Goal: Transaction & Acquisition: Purchase product/service

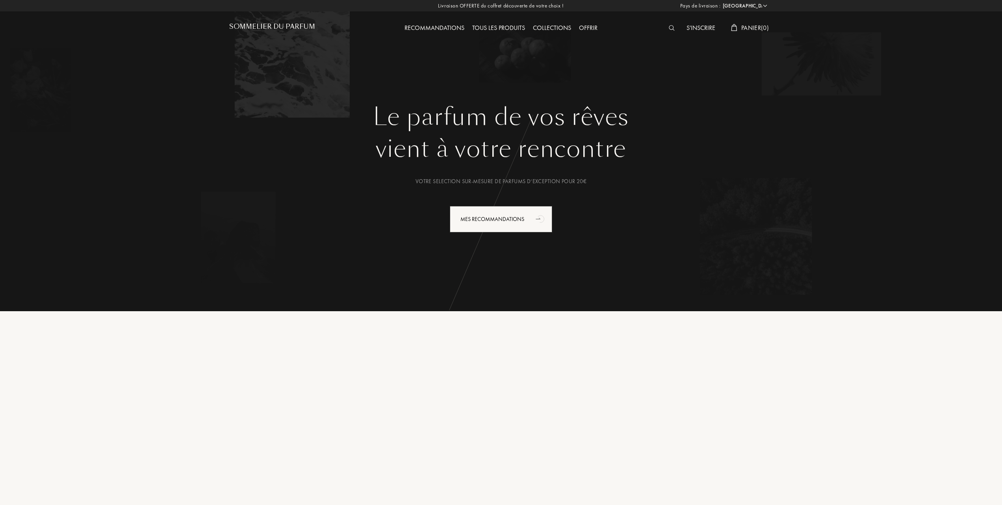
select select "FR"
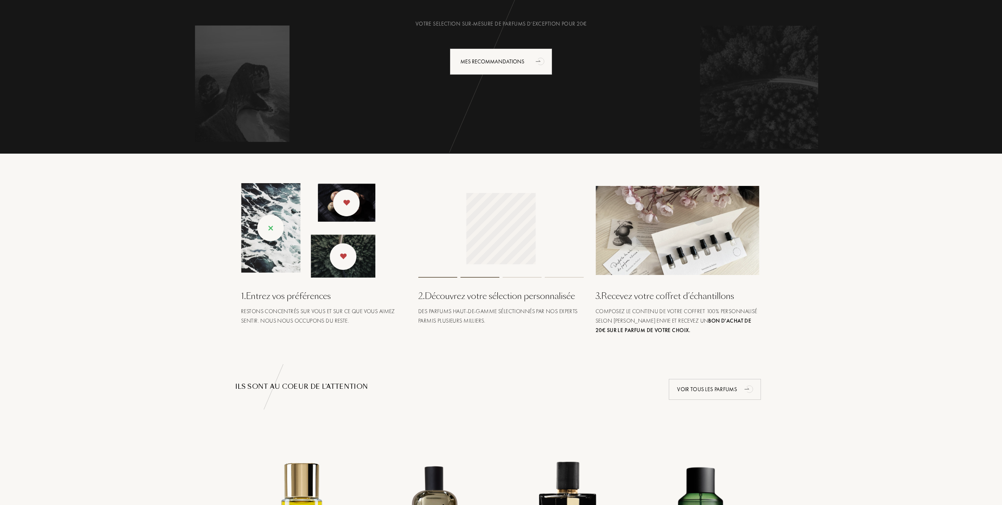
scroll to position [315, 0]
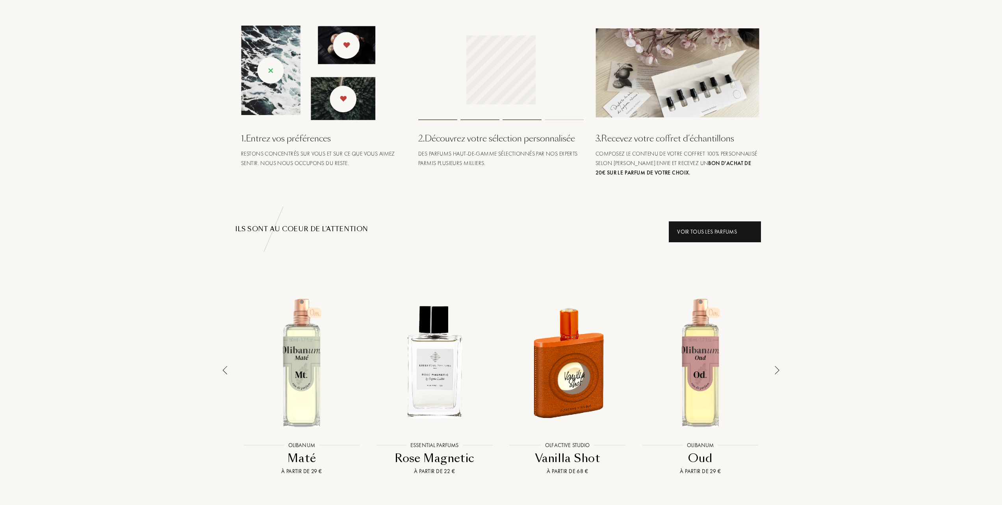
click at [697, 229] on div "Voir tous les parfums" at bounding box center [715, 231] width 92 height 21
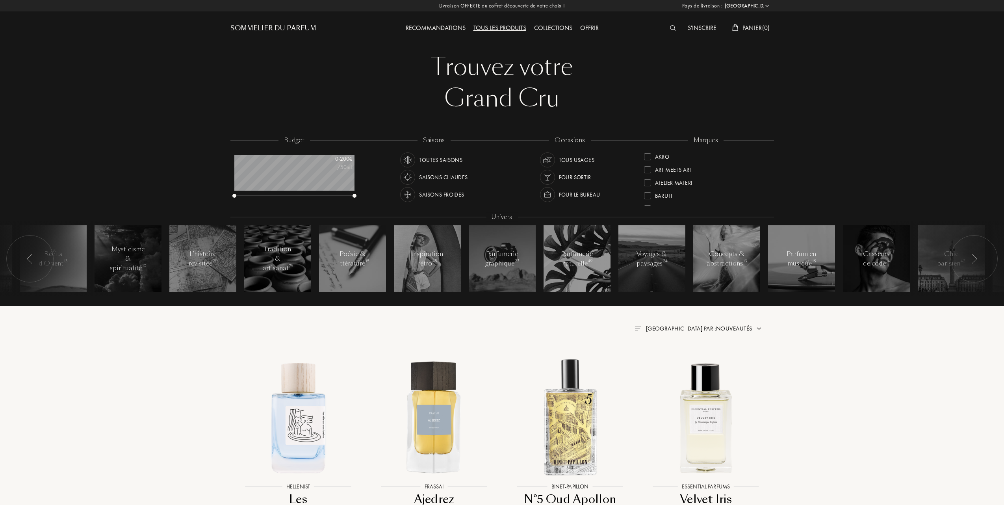
select select "FR"
click at [719, 326] on span "Trier par : Nouveautés" at bounding box center [698, 328] width 107 height 8
click at [678, 362] on div at bounding box center [679, 363] width 6 height 6
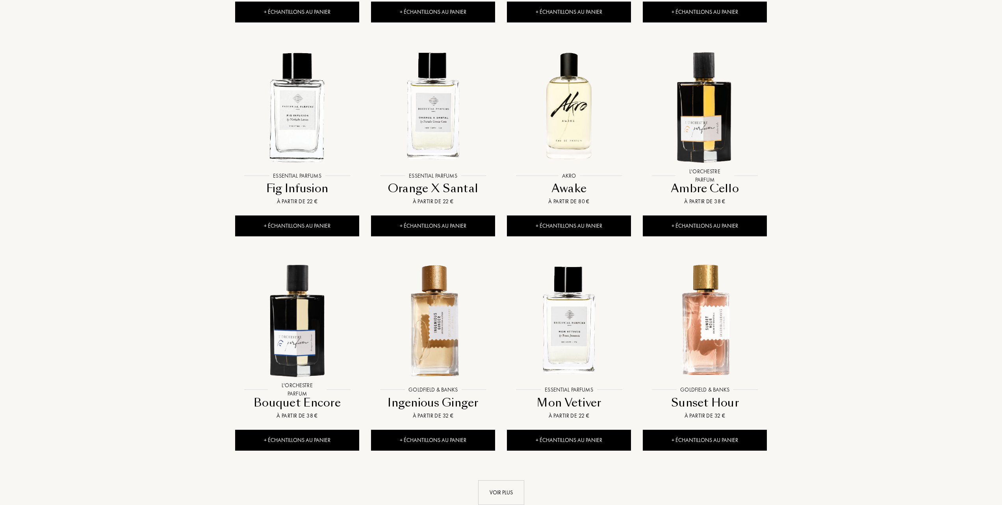
scroll to position [577, 0]
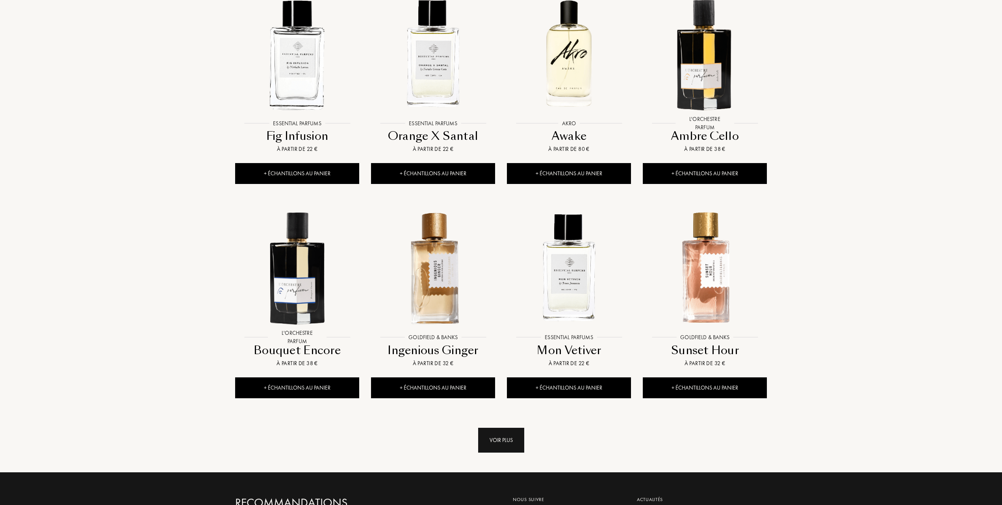
click at [506, 437] on div "Voir plus" at bounding box center [501, 440] width 46 height 25
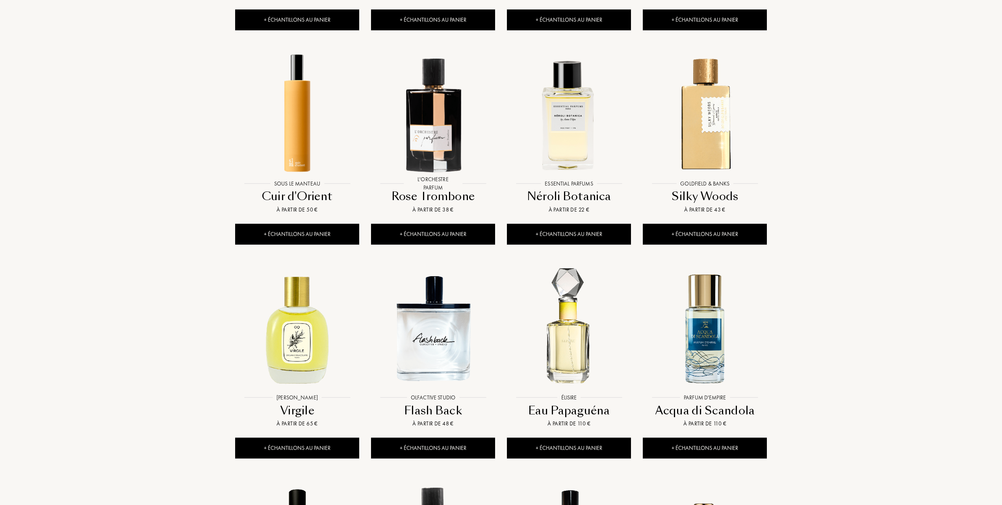
scroll to position [997, 0]
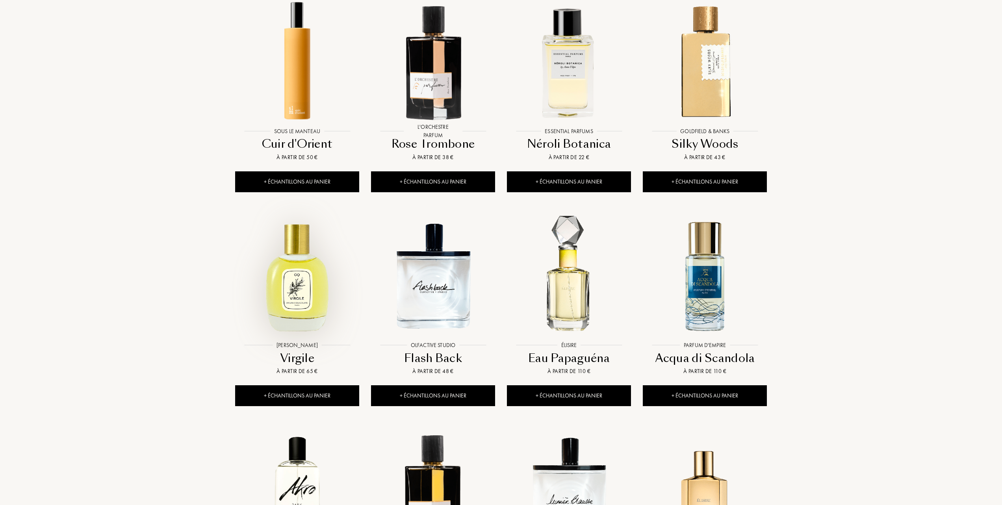
click at [299, 291] on img at bounding box center [297, 276] width 122 height 122
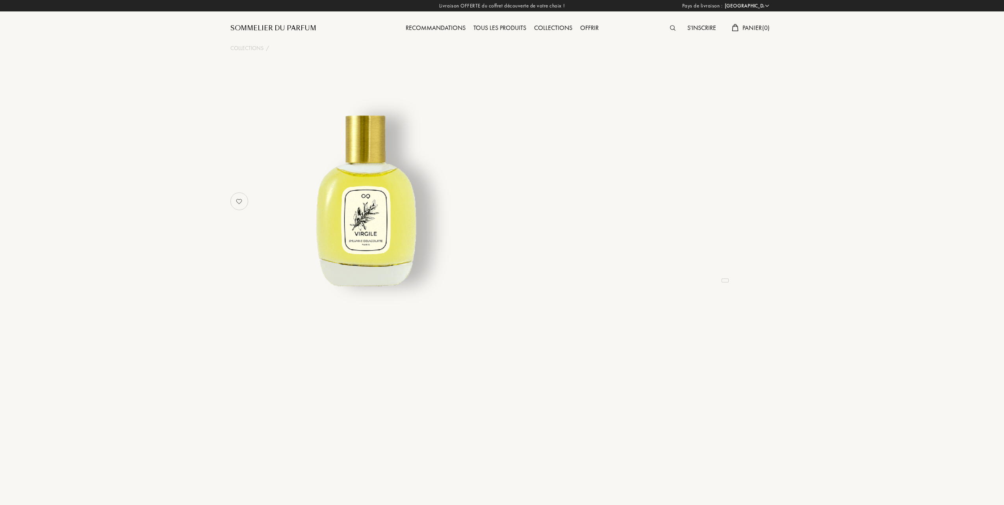
select select "FR"
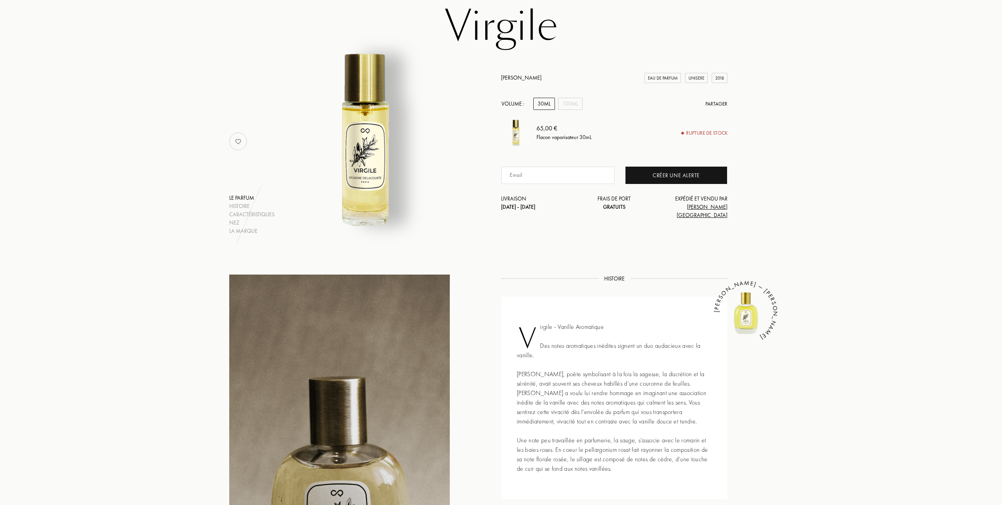
scroll to position [52, 0]
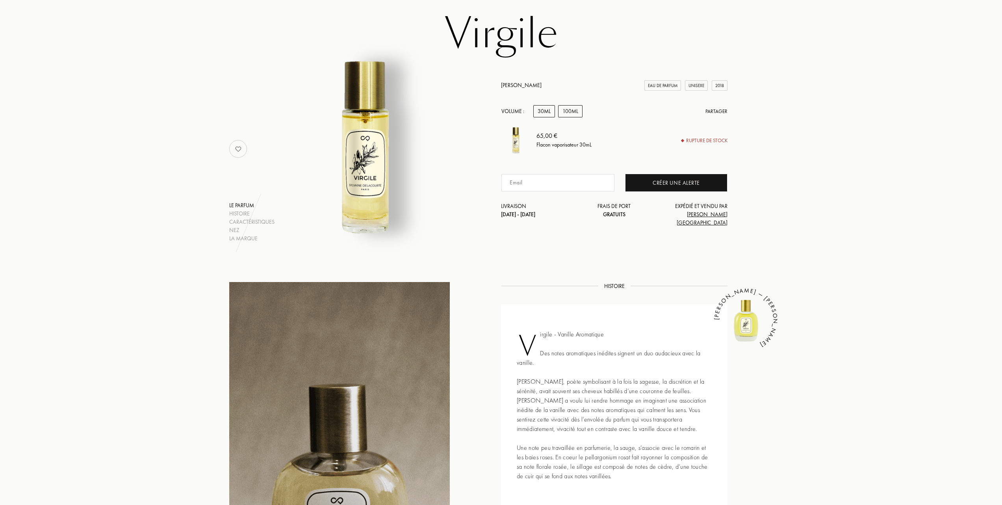
click at [565, 117] on div "100mL" at bounding box center [570, 111] width 24 height 12
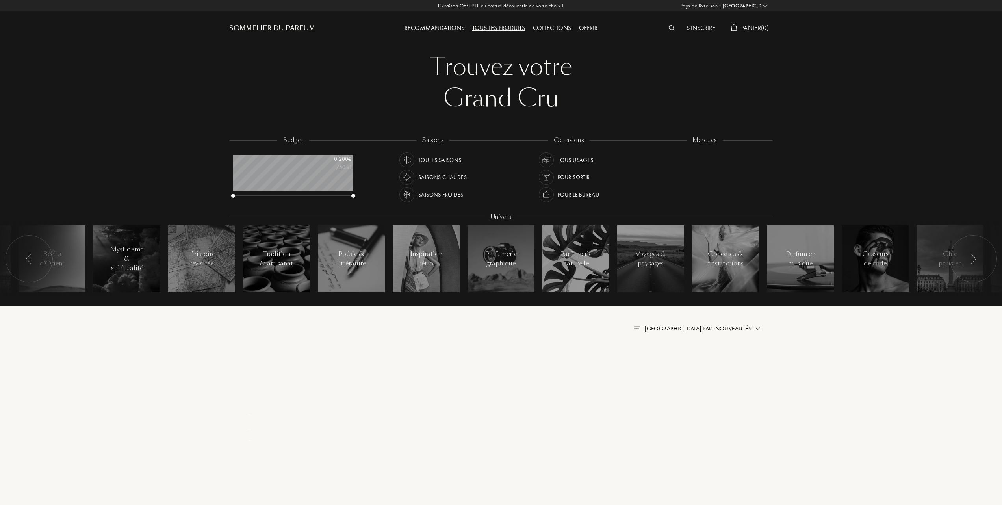
select select "FR"
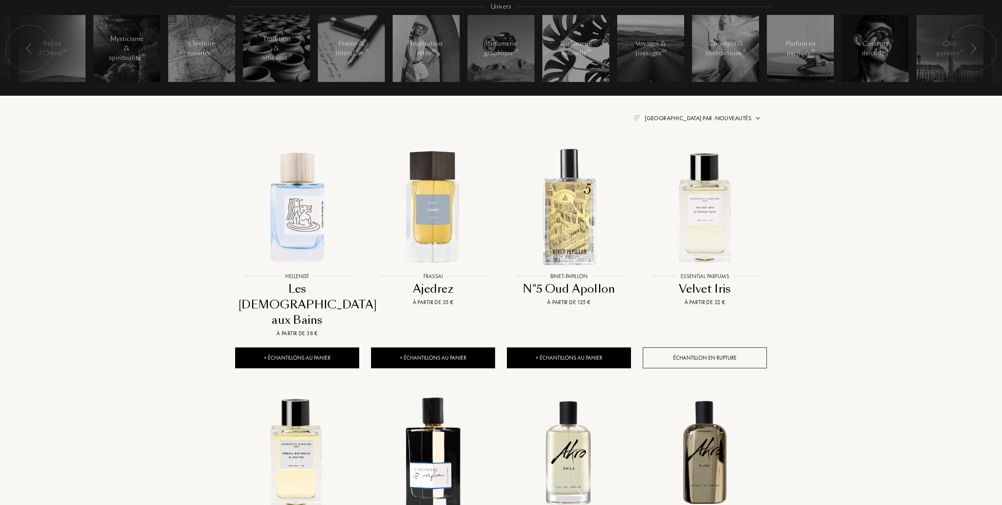
scroll to position [210, 0]
click at [745, 117] on span "Trier par : Nouveautés" at bounding box center [698, 119] width 107 height 8
click at [681, 152] on div at bounding box center [679, 153] width 6 height 6
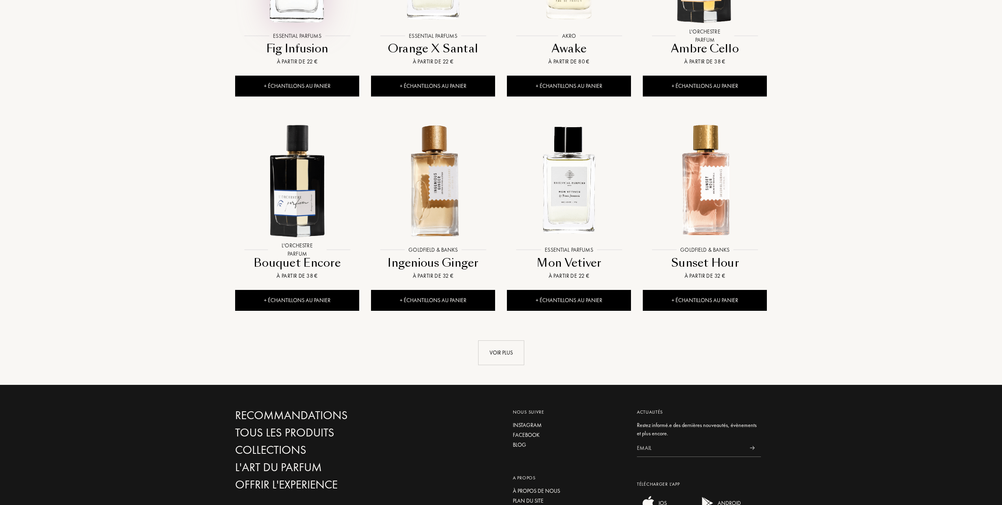
scroll to position [682, 0]
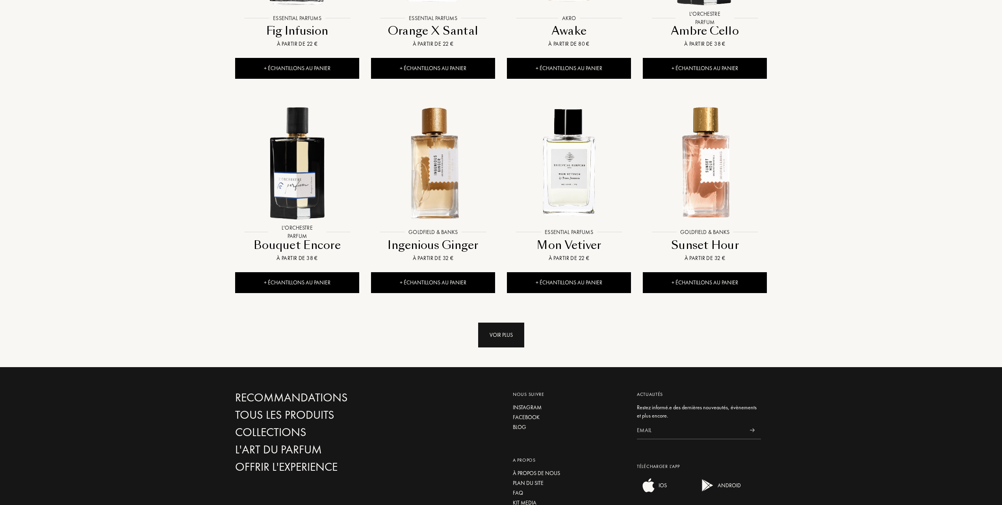
click at [500, 336] on div "Voir plus" at bounding box center [501, 335] width 46 height 25
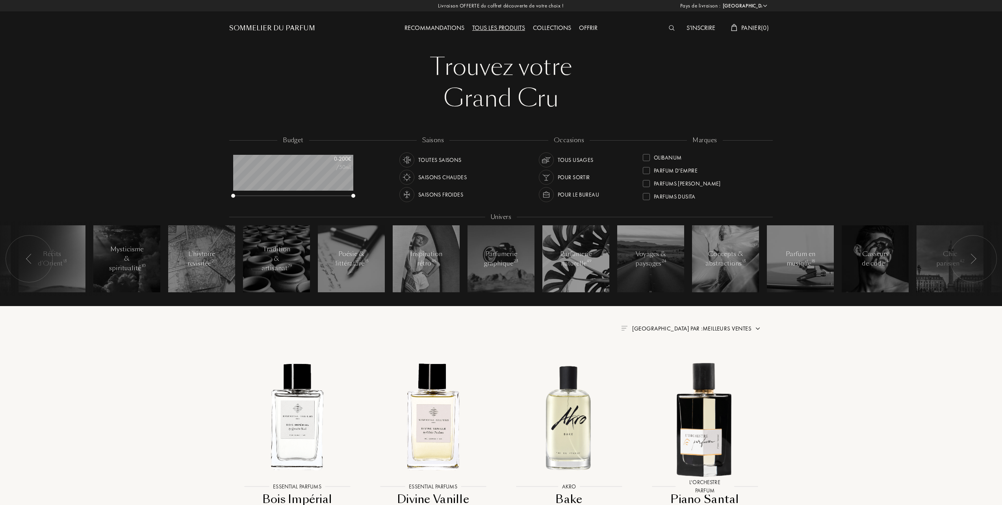
scroll to position [285, 0]
click at [647, 181] on div at bounding box center [646, 183] width 7 height 7
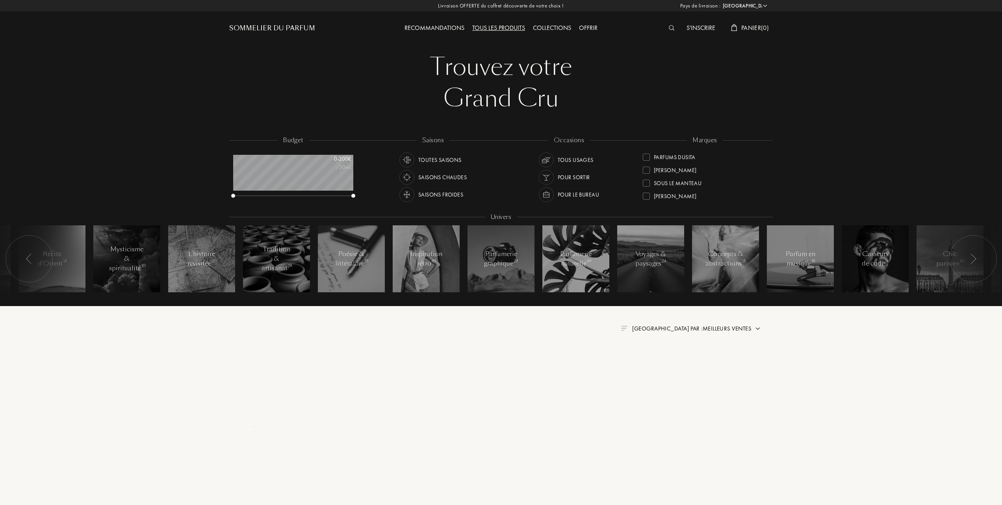
scroll to position [0, 0]
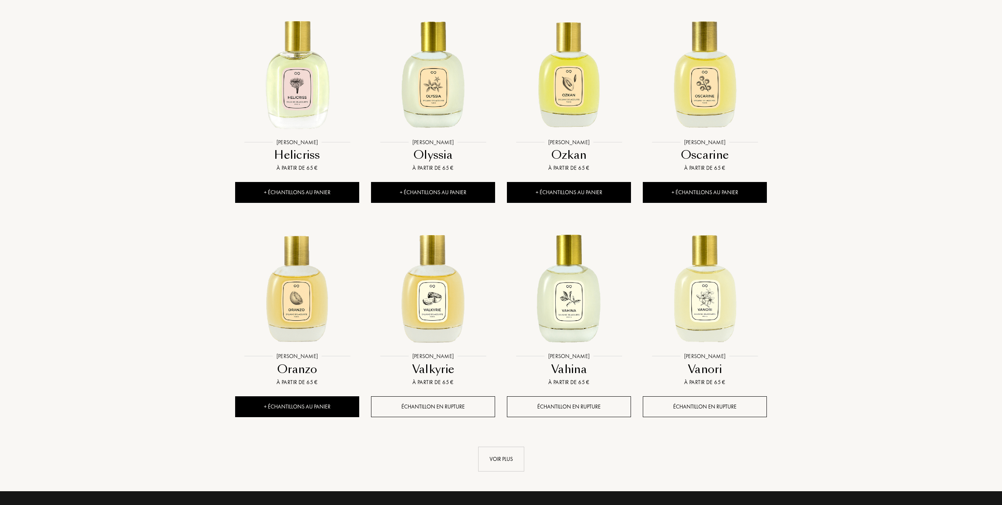
scroll to position [577, 0]
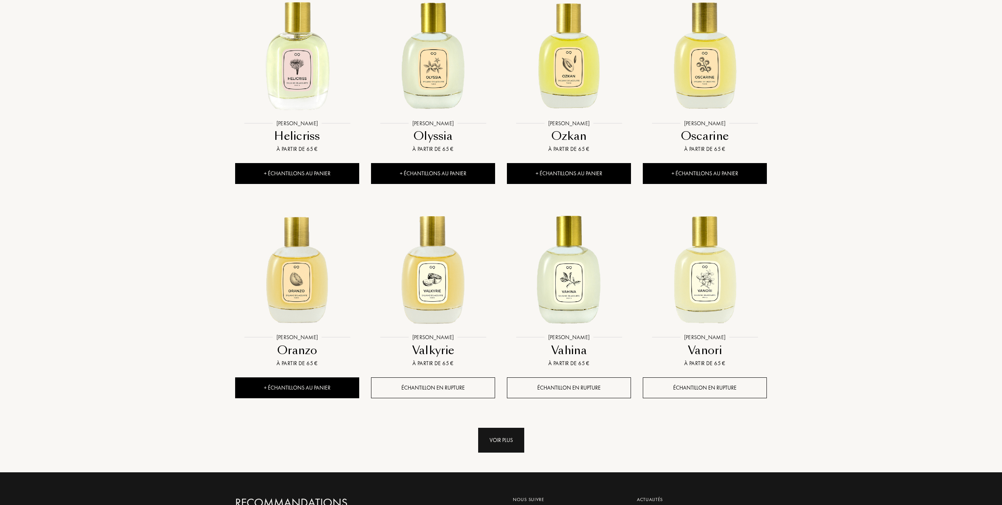
click at [497, 440] on div "Voir plus" at bounding box center [501, 440] width 46 height 25
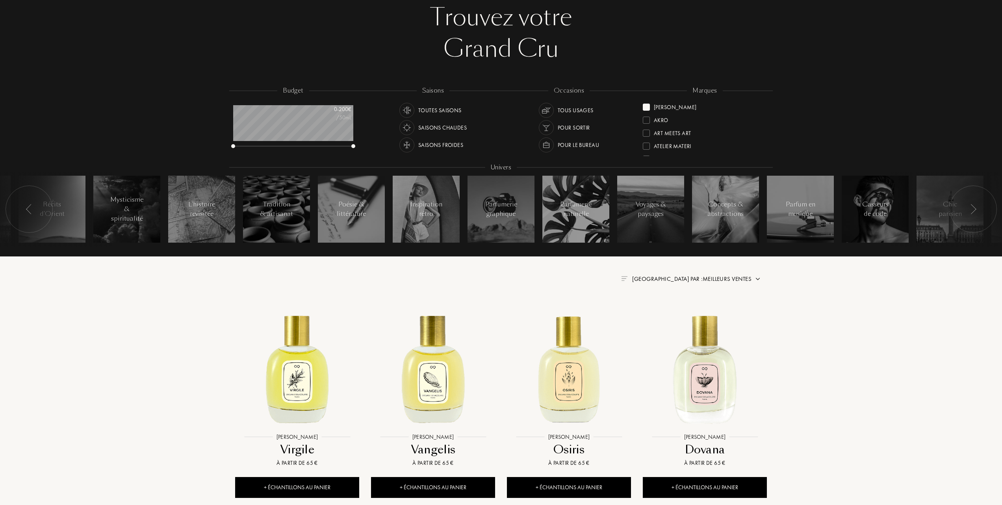
scroll to position [0, 0]
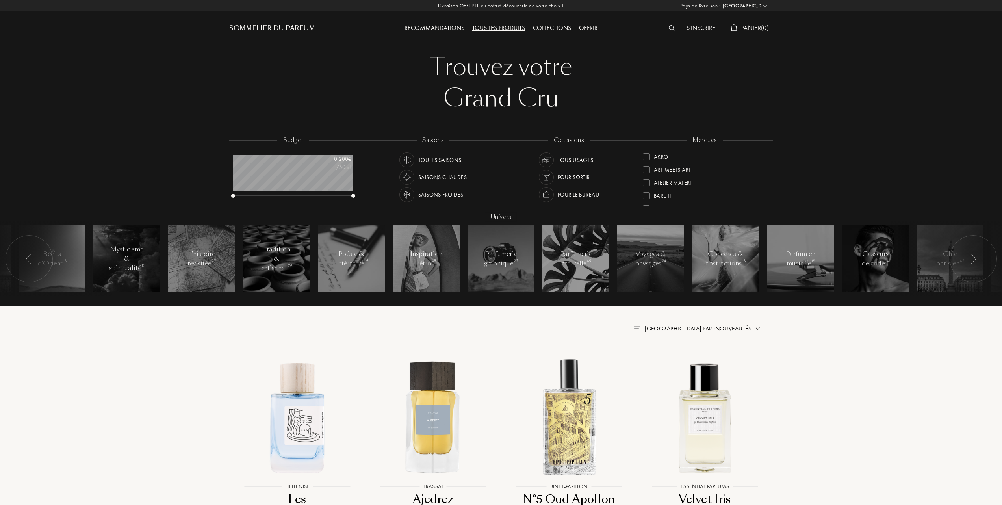
select select "FR"
click at [646, 193] on div at bounding box center [646, 195] width 7 height 7
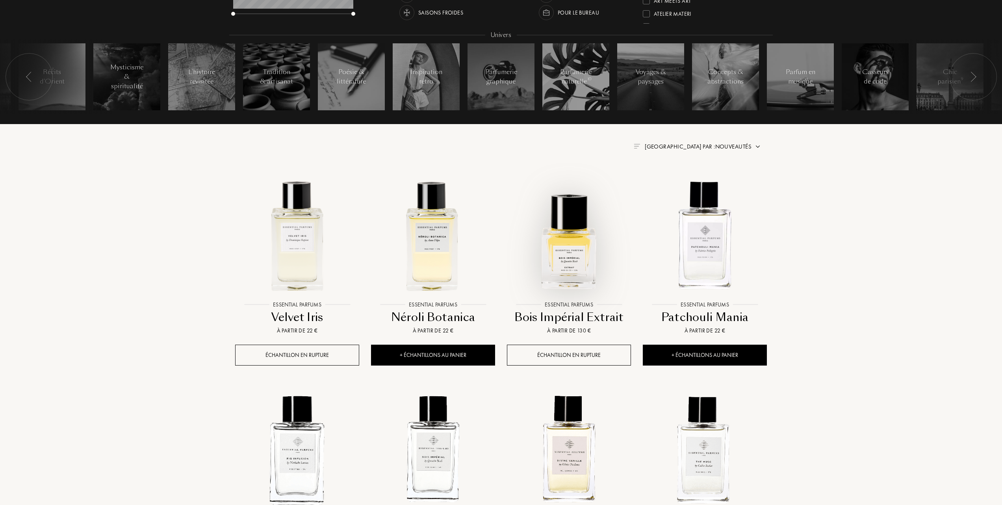
scroll to position [210, 0]
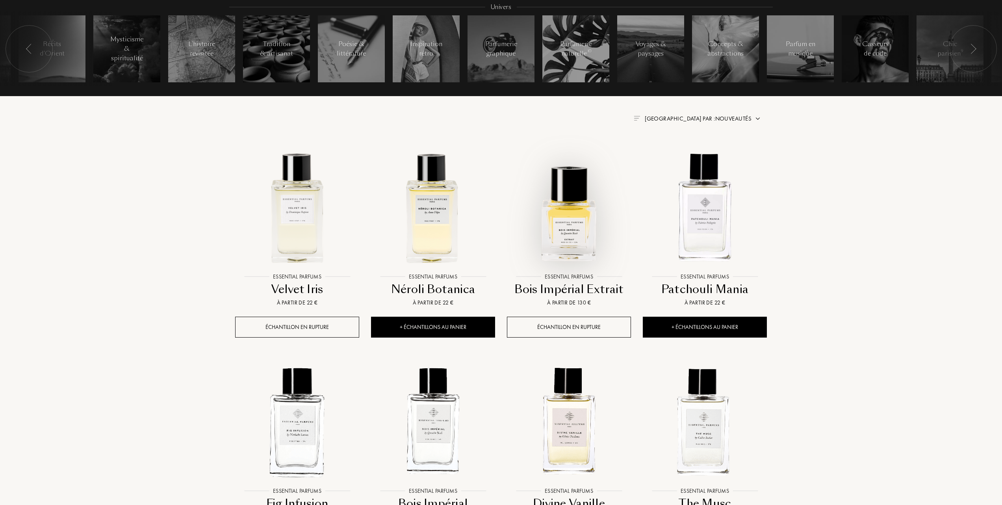
click at [574, 234] on img at bounding box center [569, 207] width 122 height 122
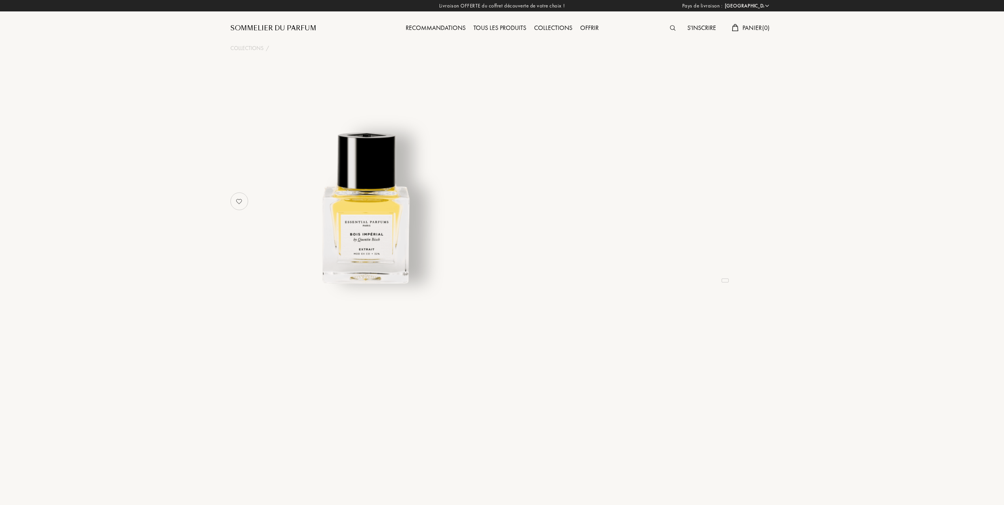
select select "FR"
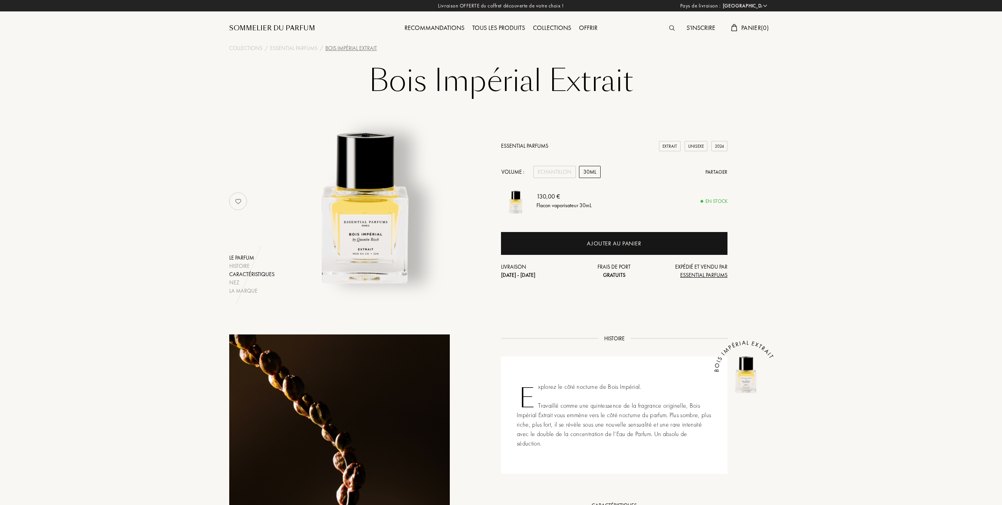
click at [245, 272] on div "Caractéristiques" at bounding box center [251, 274] width 45 height 8
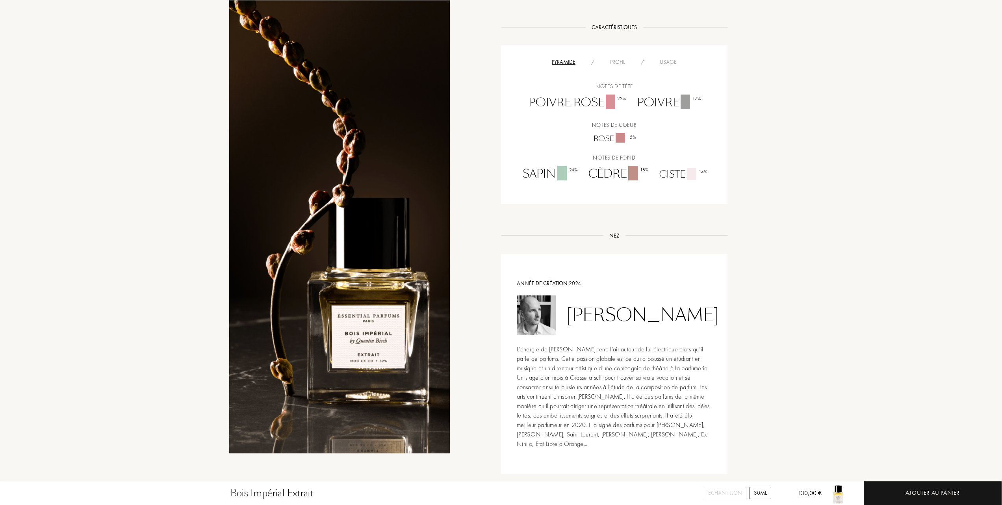
scroll to position [485, 0]
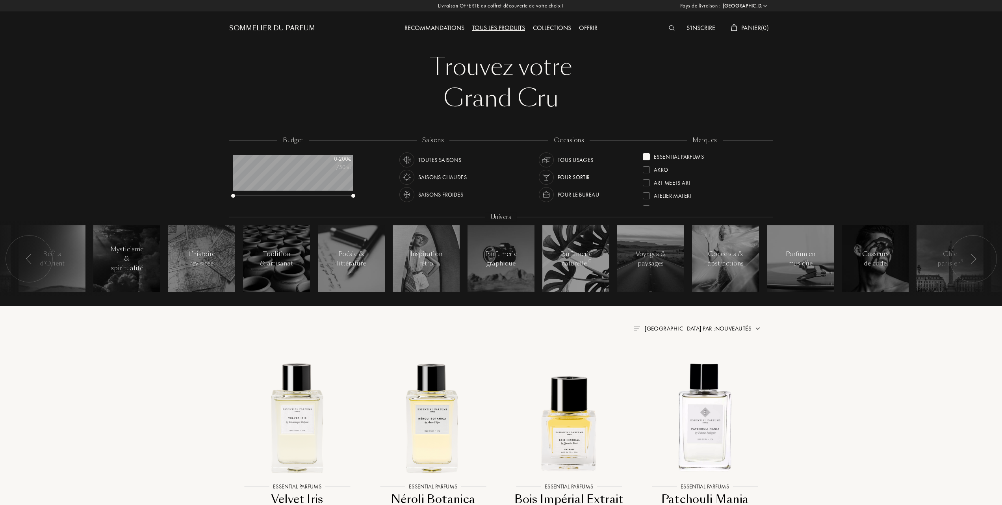
select select "FR"
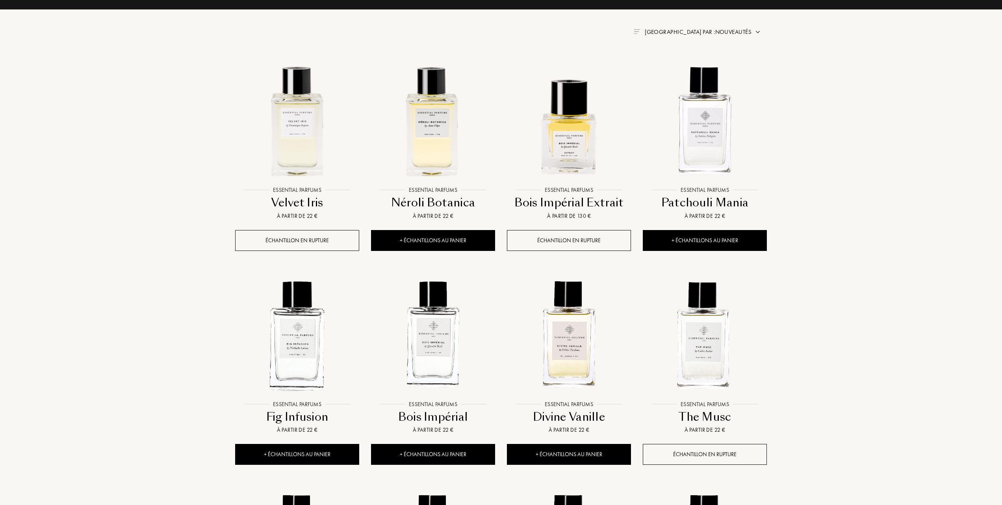
scroll to position [315, 0]
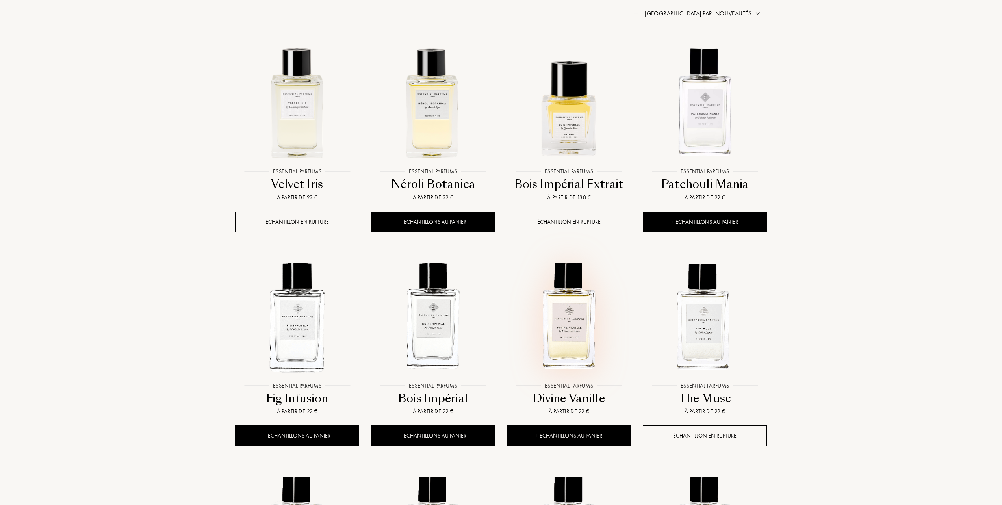
click at [567, 343] on img at bounding box center [569, 316] width 122 height 122
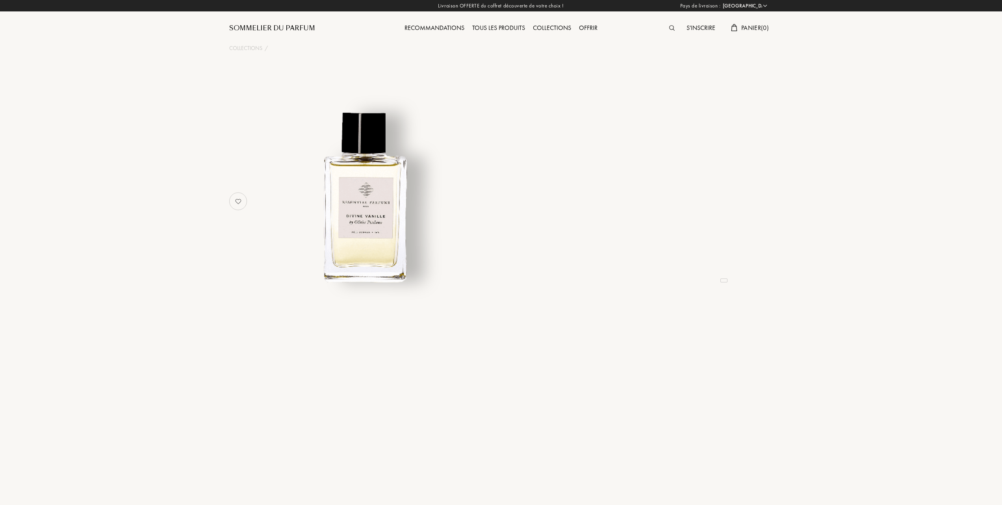
select select "FR"
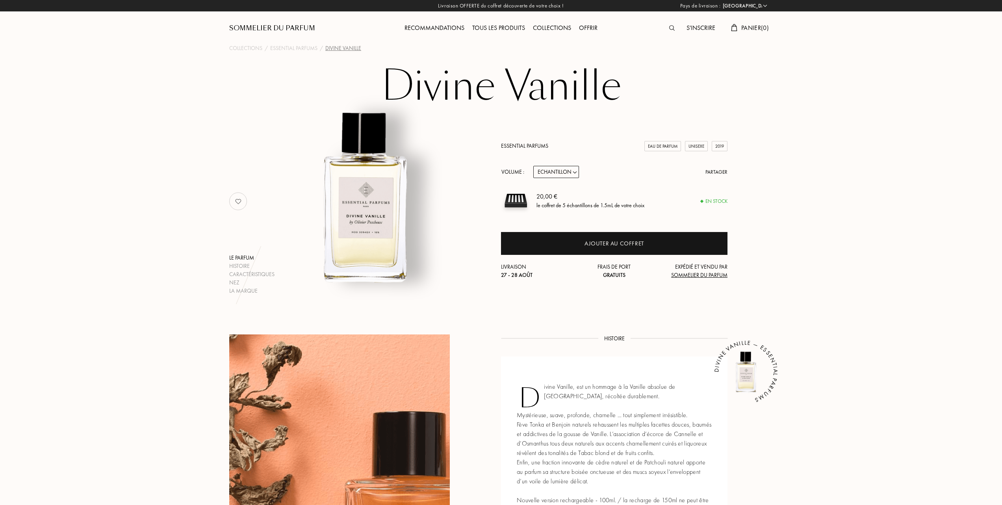
click at [576, 172] on select "Echantillon 10mL 100mL 150mL" at bounding box center [556, 172] width 46 height 12
select select "1"
click at [533, 166] on select "Echantillon 10mL 100mL 150mL" at bounding box center [556, 172] width 46 height 12
select select "1"
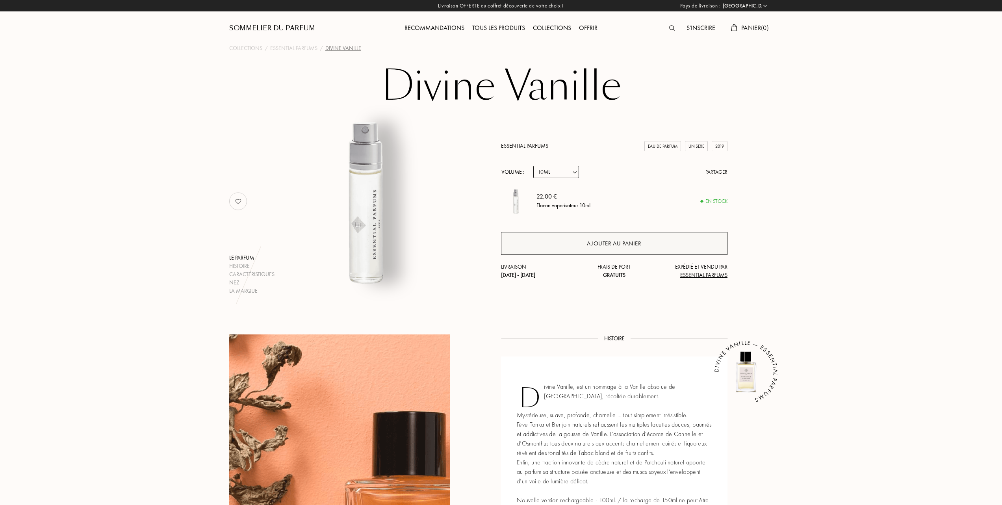
click at [610, 238] on div "Ajouter au panier" at bounding box center [614, 243] width 226 height 23
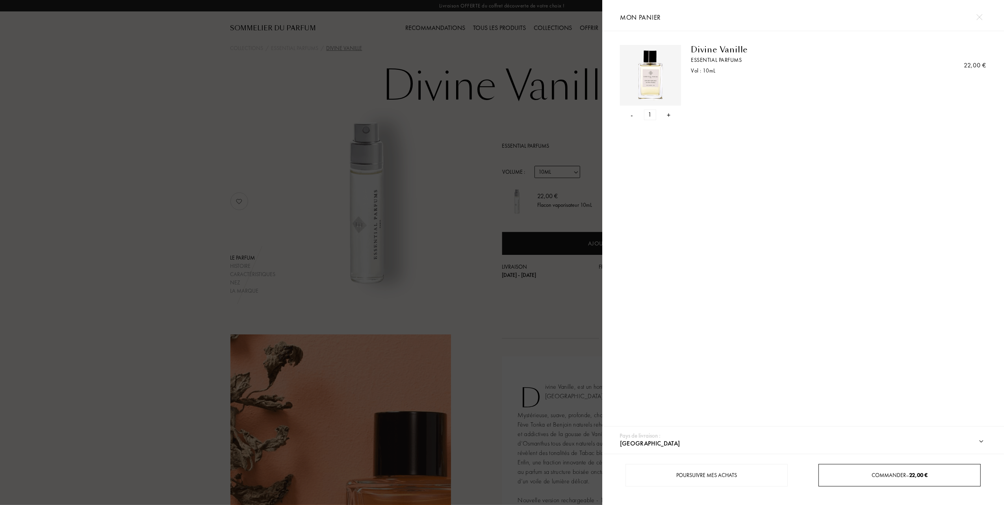
click at [886, 471] on div "Commander – 22,00 €" at bounding box center [899, 475] width 161 height 8
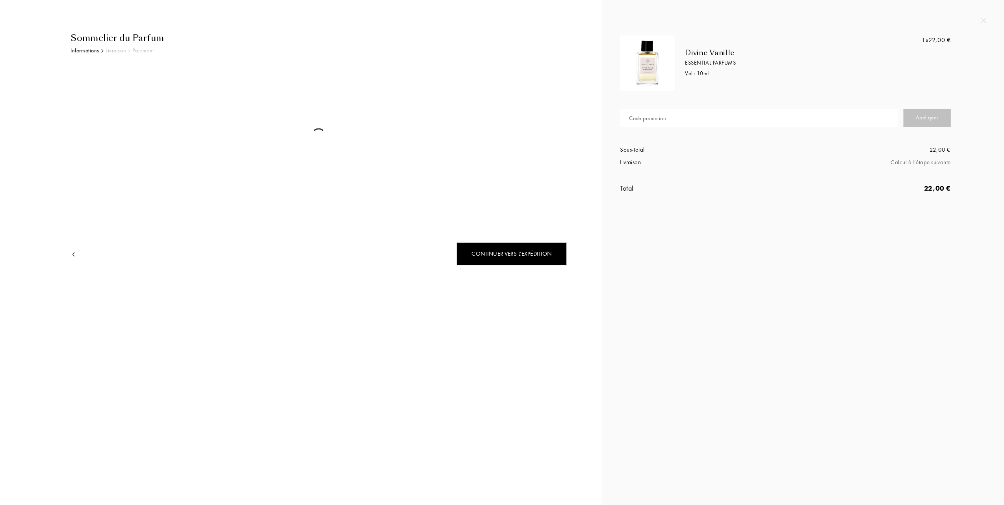
select select "FR"
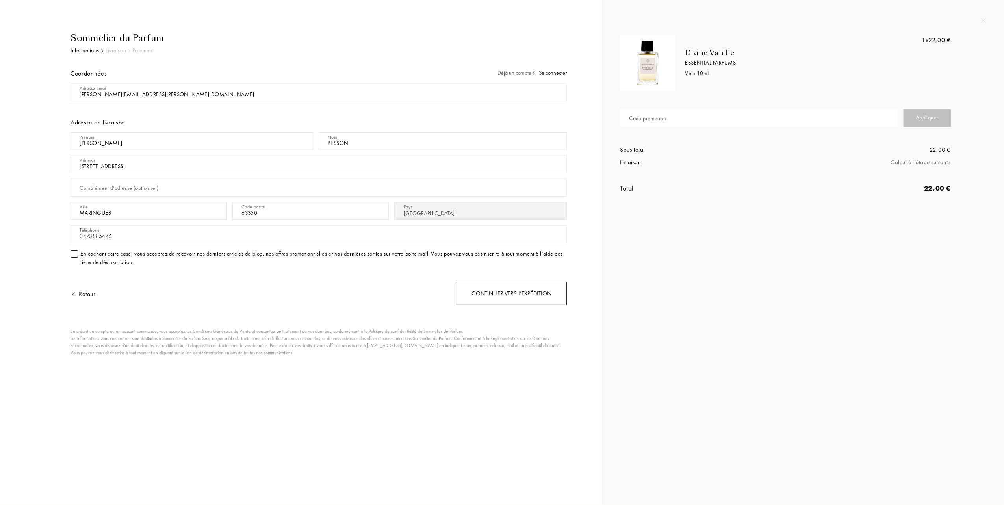
click at [506, 291] on div "Continuer vers l’expédition" at bounding box center [511, 293] width 110 height 23
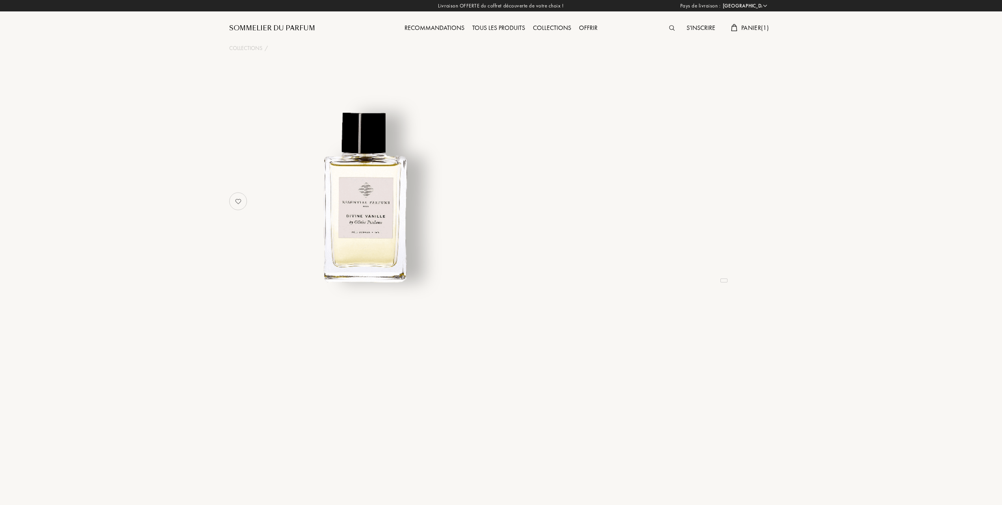
select select "FR"
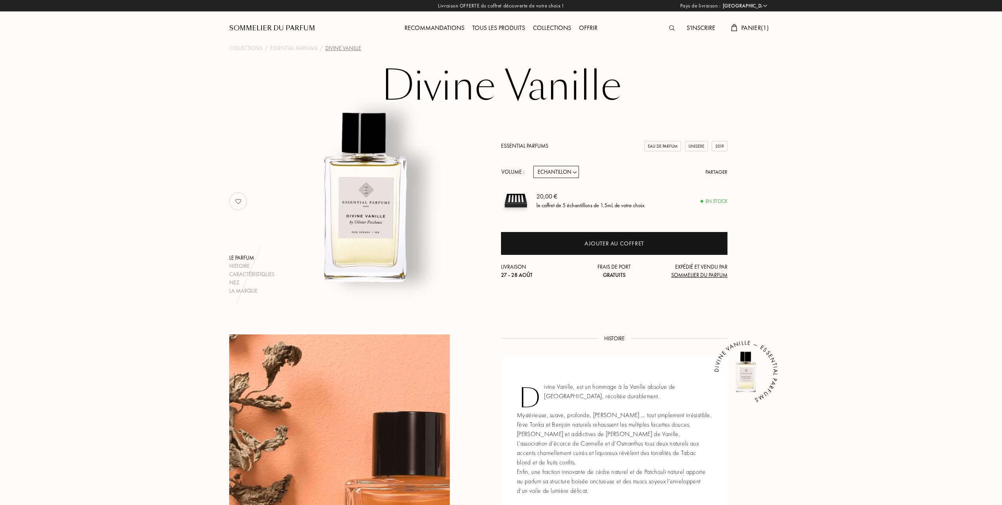
click at [532, 142] on link "Essential Parfums" at bounding box center [524, 145] width 47 height 7
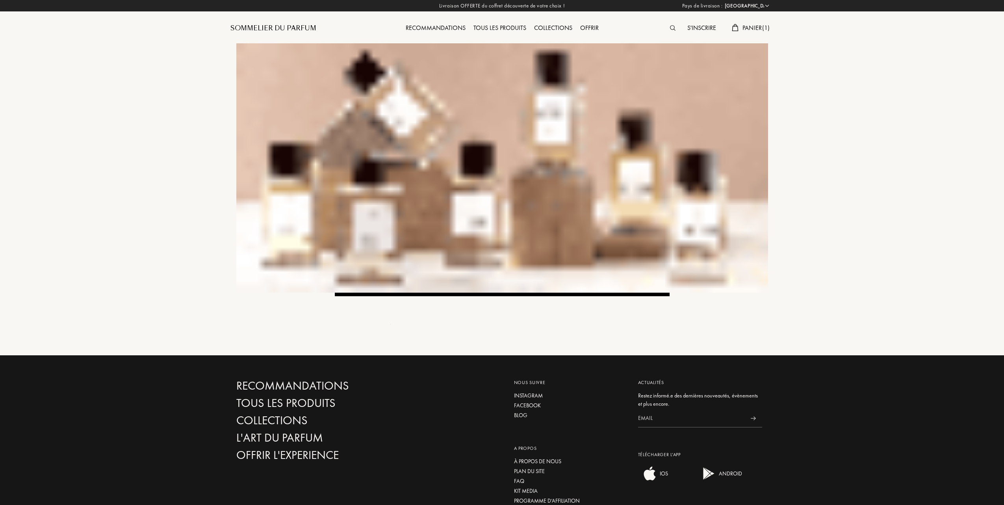
select select "FR"
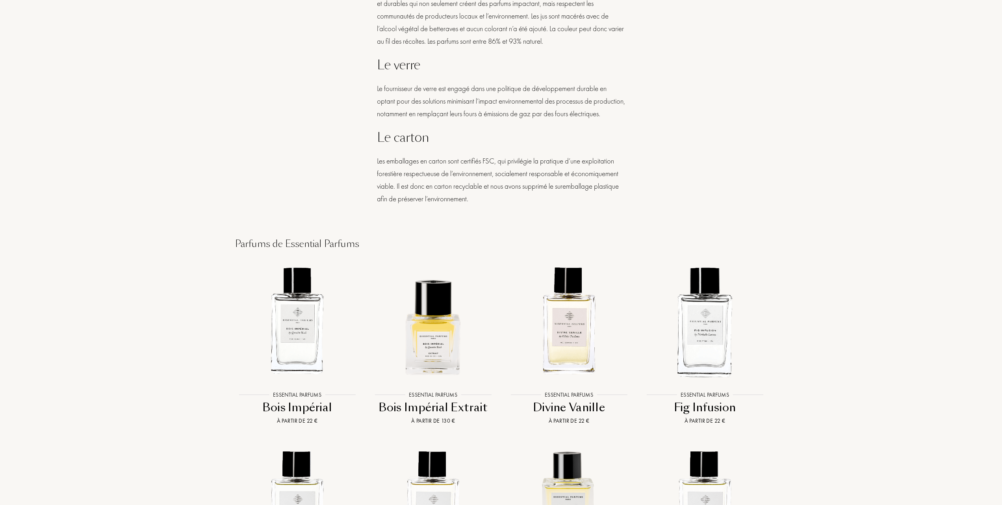
scroll to position [840, 0]
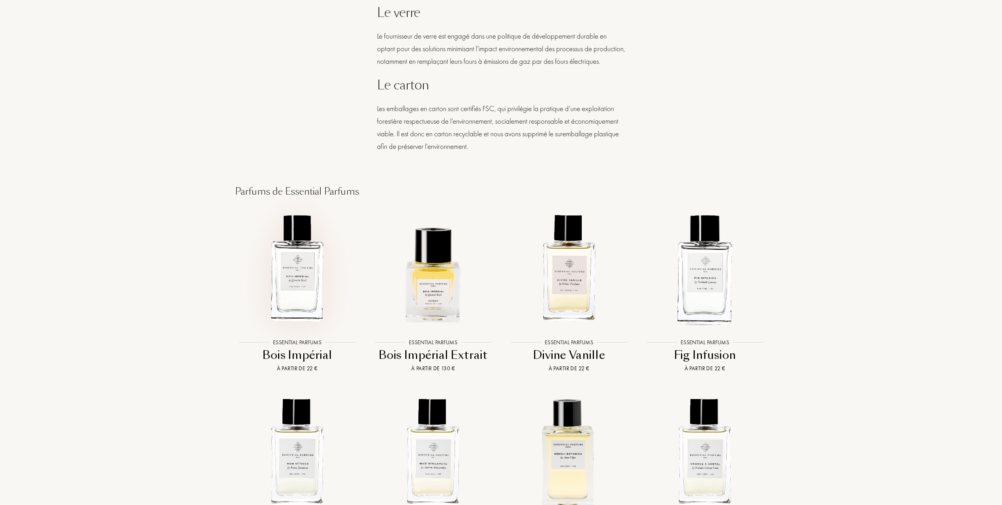
click at [288, 297] on img at bounding box center [297, 268] width 122 height 122
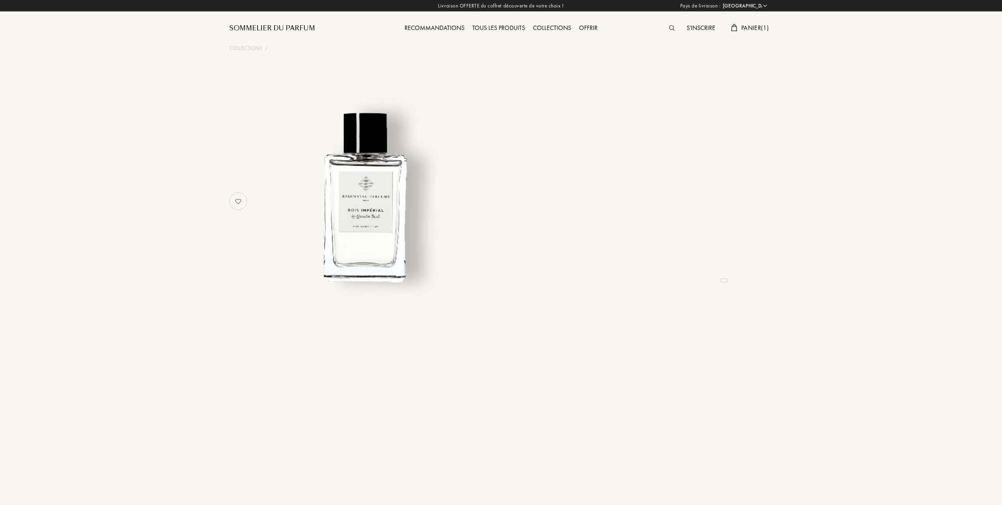
select select "FR"
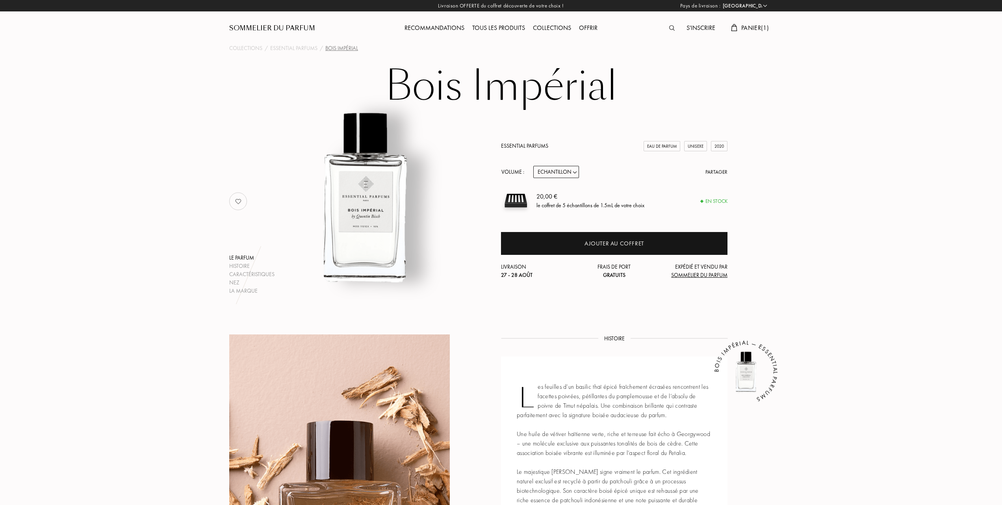
click at [577, 172] on select "Echantillon 10mL 100mL 150mL" at bounding box center [556, 172] width 46 height 12
select select "1"
click at [533, 166] on select "Echantillon 10mL 100mL 150mL" at bounding box center [556, 172] width 46 height 12
select select "1"
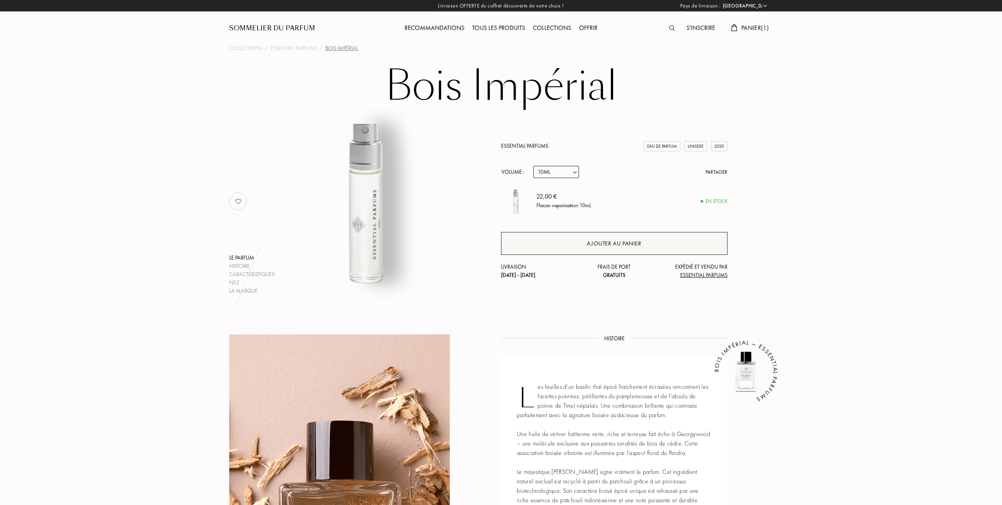
click at [619, 241] on div "Ajouter au panier" at bounding box center [614, 243] width 54 height 9
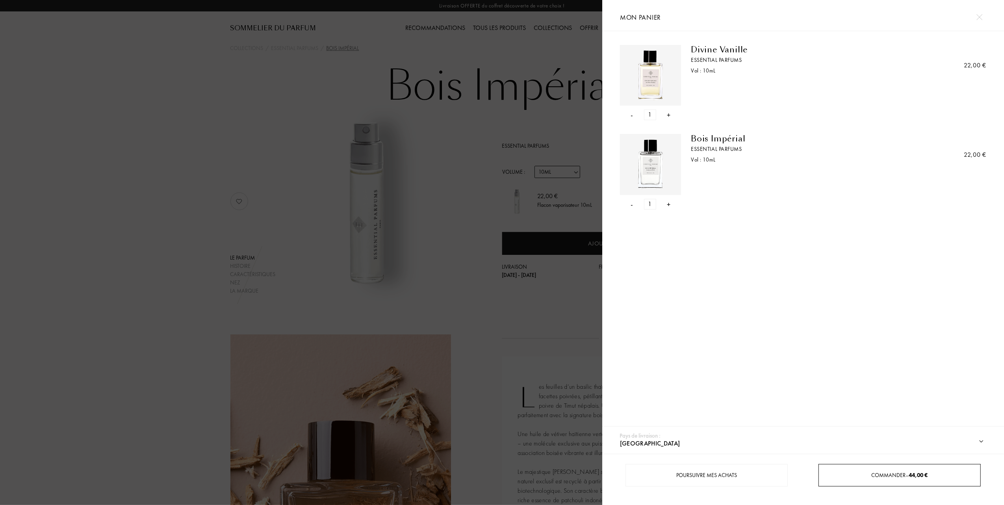
click at [910, 472] on span "44,00 €" at bounding box center [918, 474] width 19 height 7
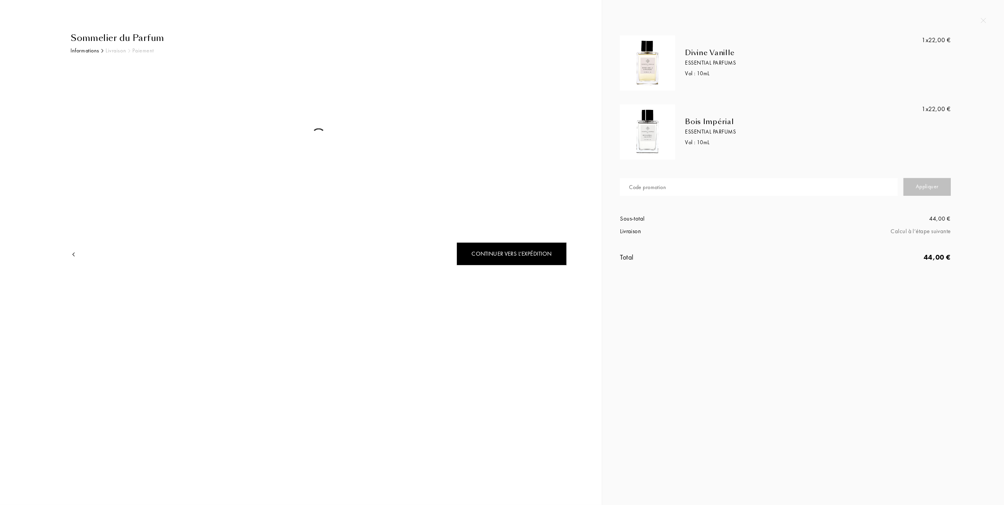
select select "FR"
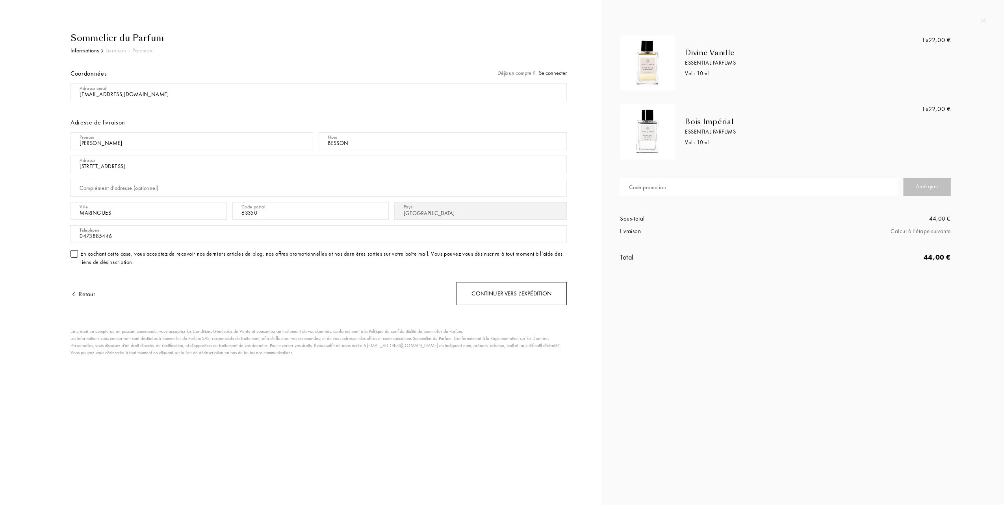
click at [523, 295] on div "Continuer vers l’expédition" at bounding box center [511, 293] width 110 height 23
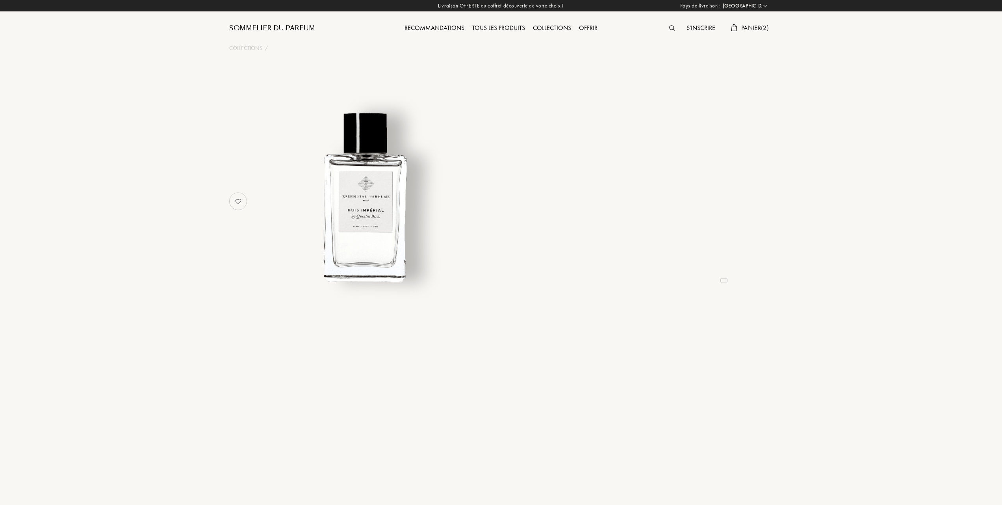
select select "FR"
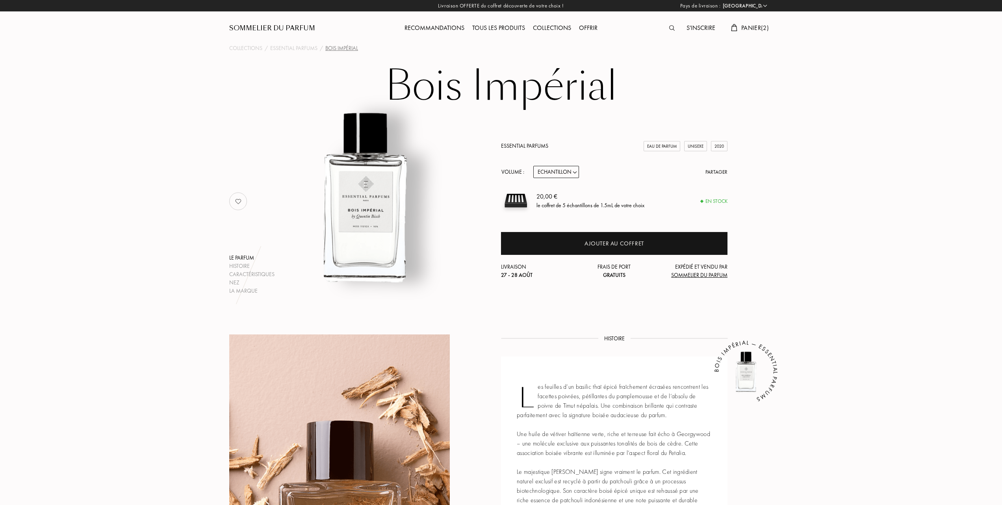
click at [751, 29] on span "Panier ( 2 )" at bounding box center [755, 28] width 28 height 8
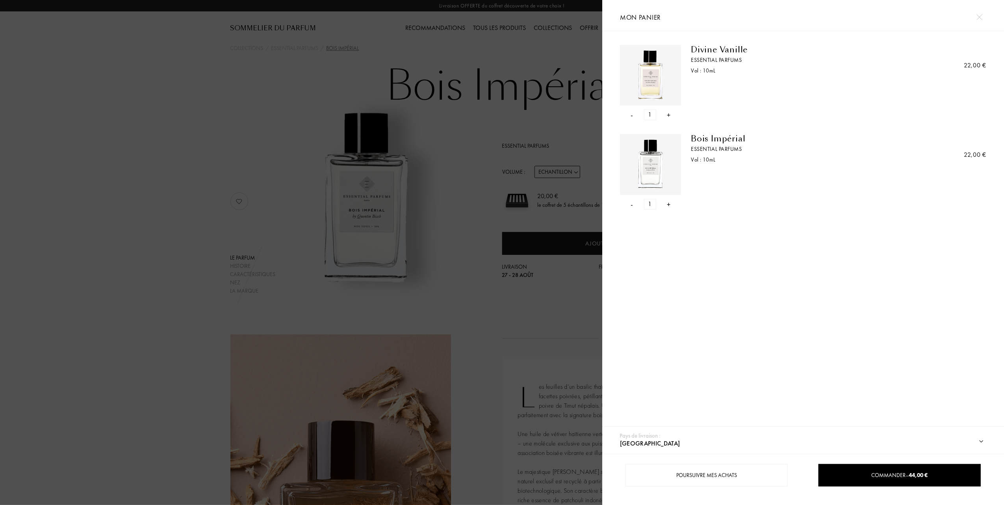
click at [632, 115] on div "-" at bounding box center [632, 114] width 2 height 11
click at [633, 114] on div "- 1 +" at bounding box center [650, 114] width 61 height 11
click at [631, 114] on div "-" at bounding box center [632, 114] width 2 height 11
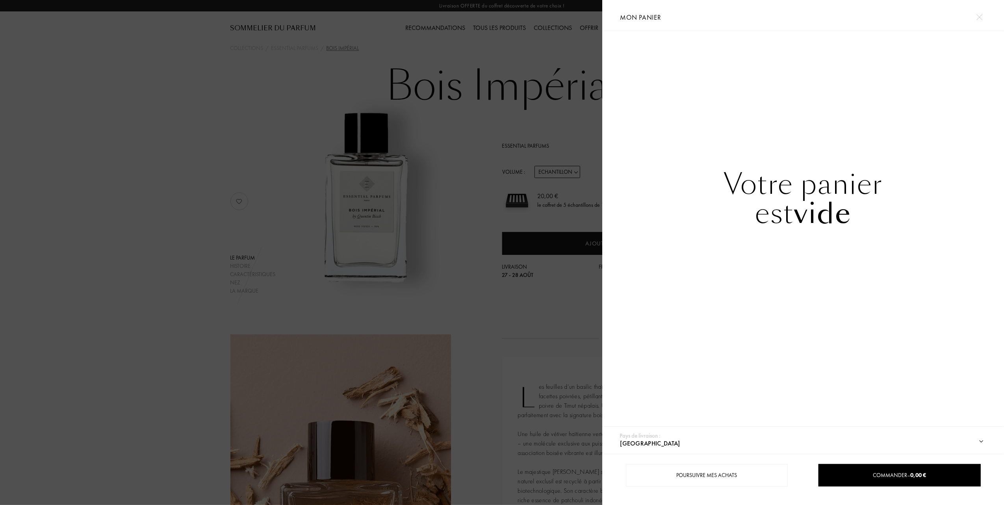
click at [152, 142] on div at bounding box center [301, 252] width 602 height 505
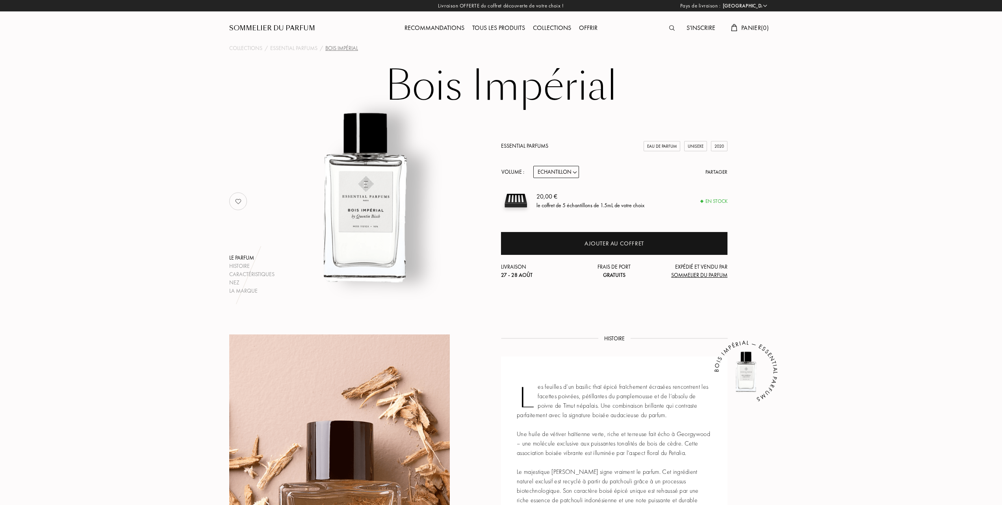
click at [555, 28] on div "Collections" at bounding box center [552, 28] width 46 height 10
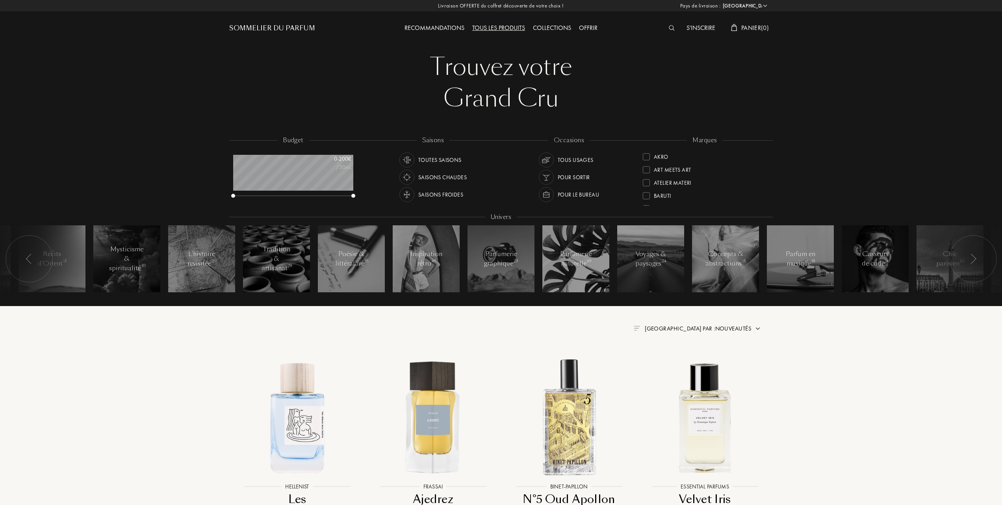
select select "FR"
click at [646, 167] on div at bounding box center [646, 168] width 7 height 7
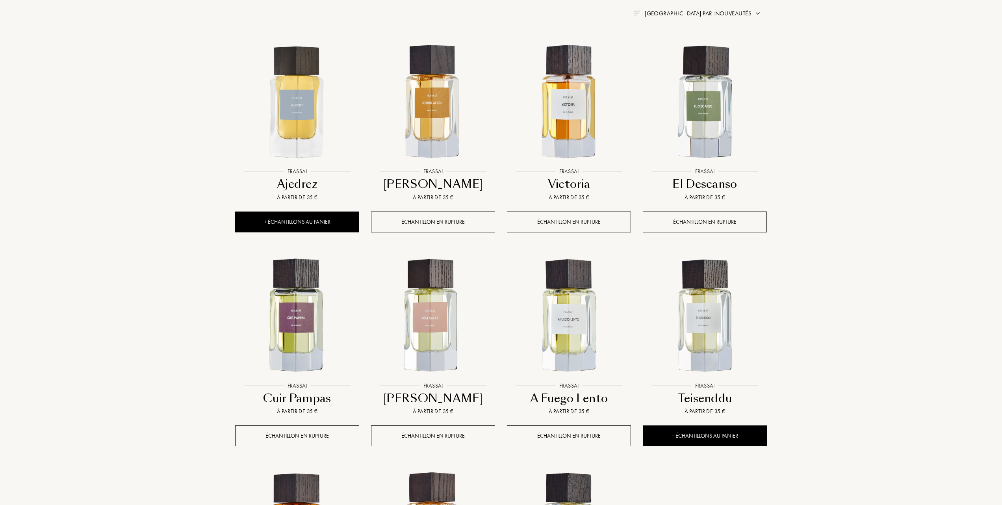
scroll to position [473, 0]
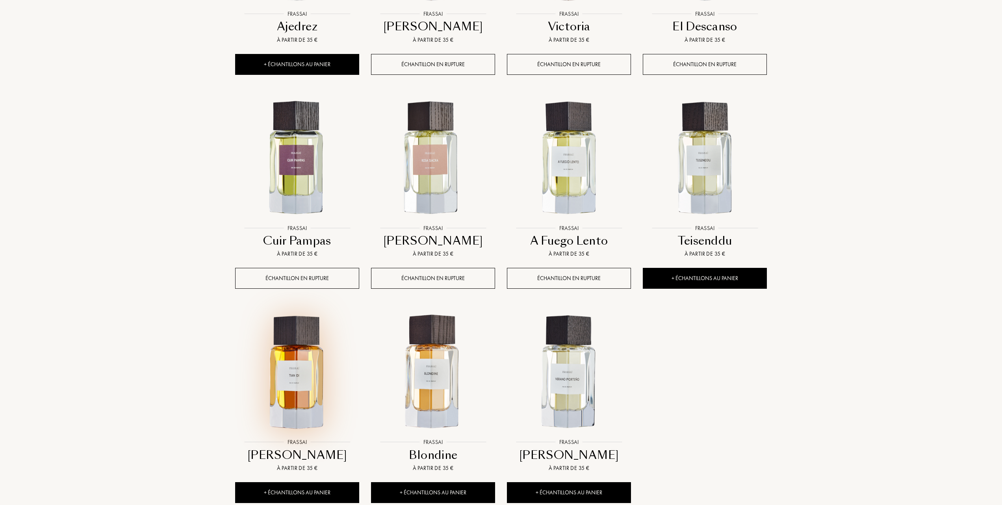
click at [286, 382] on img at bounding box center [297, 372] width 122 height 122
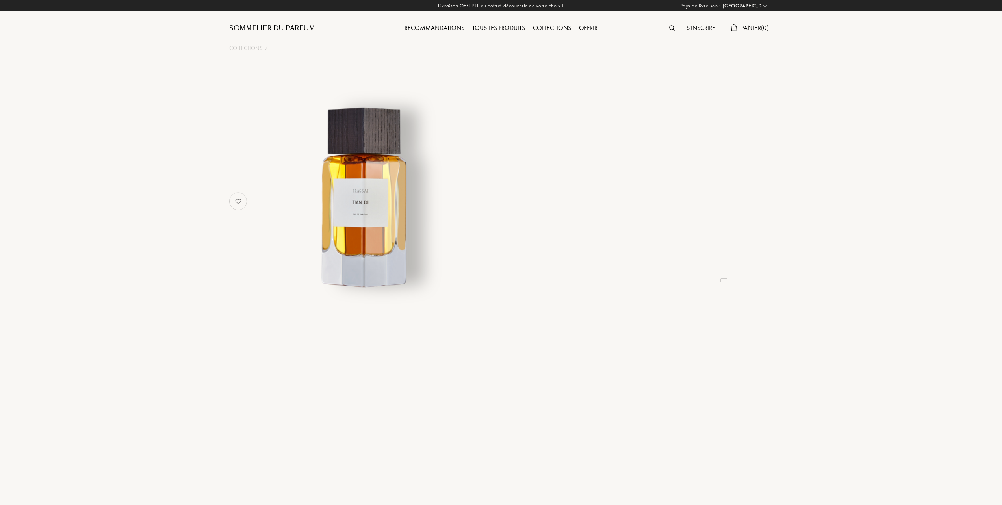
select select "FR"
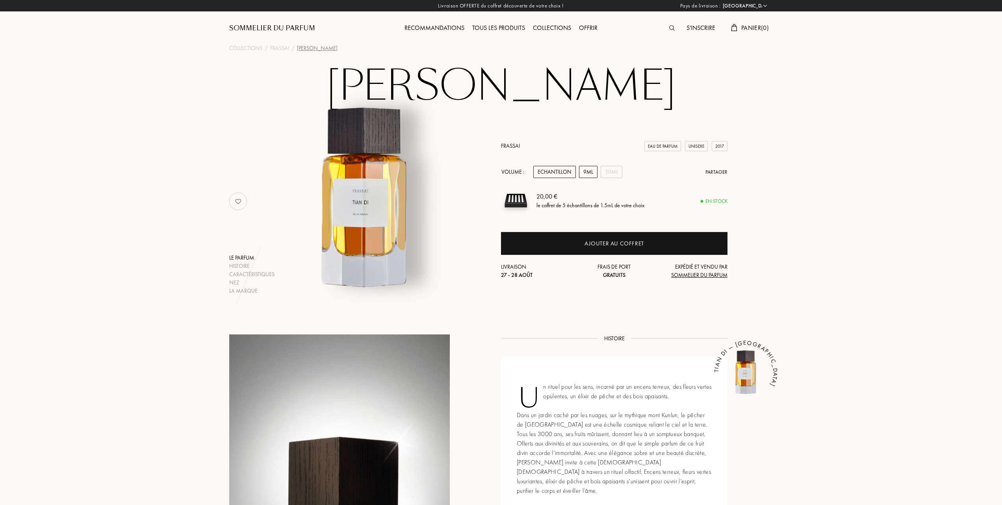
click at [588, 171] on div "9mL" at bounding box center [588, 172] width 19 height 12
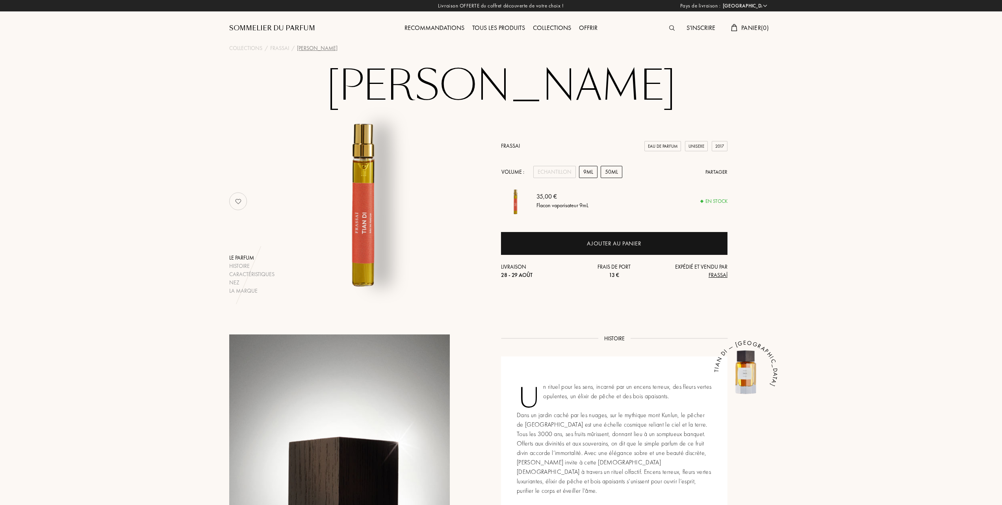
click at [610, 169] on div "50mL" at bounding box center [612, 172] width 22 height 12
